Goal: Find specific page/section: Find specific page/section

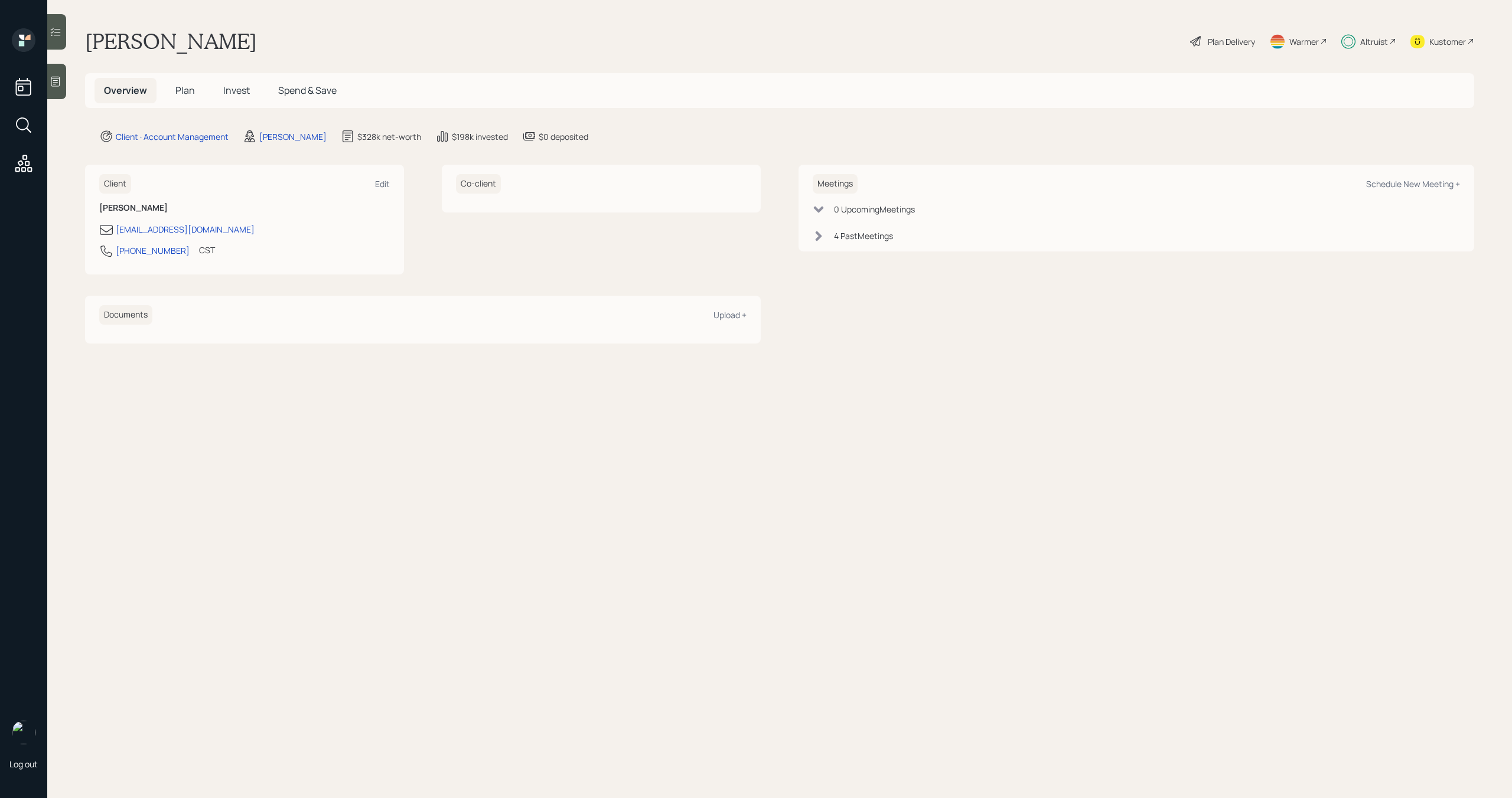
click at [1376, 39] on div "Altruist" at bounding box center [1374, 41] width 28 height 12
